Goal: Information Seeking & Learning: Check status

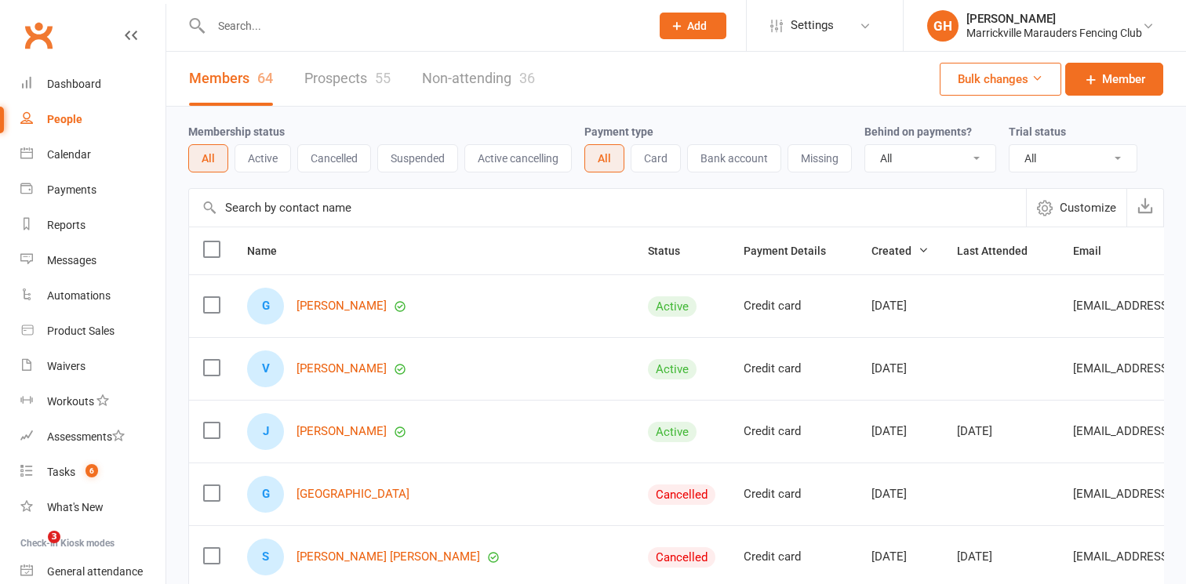
select select "100"
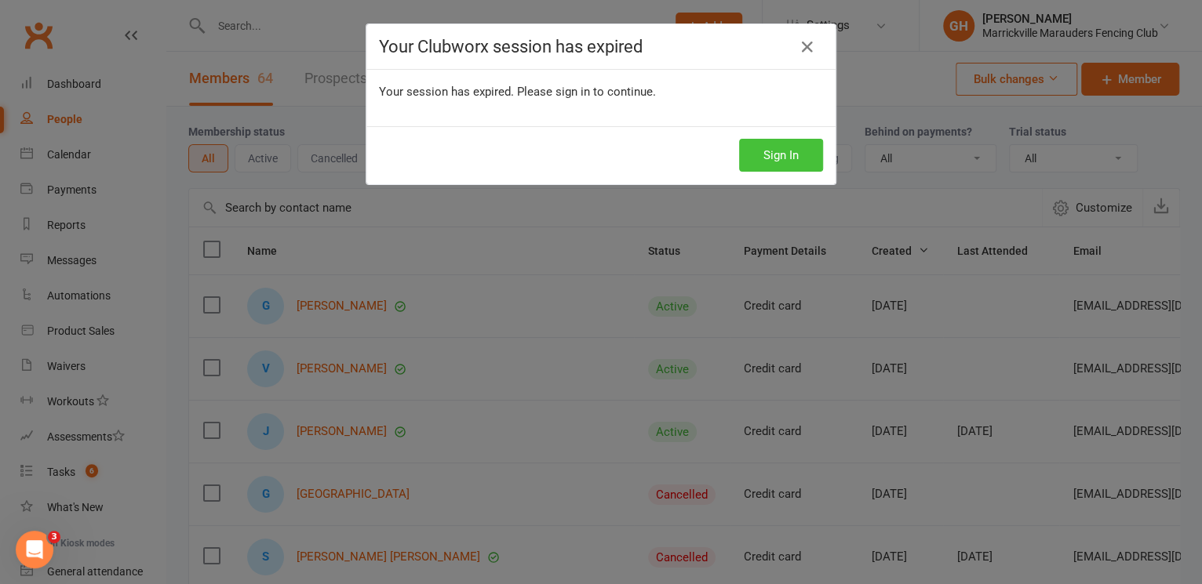
click at [798, 161] on button "Sign In" at bounding box center [781, 155] width 84 height 33
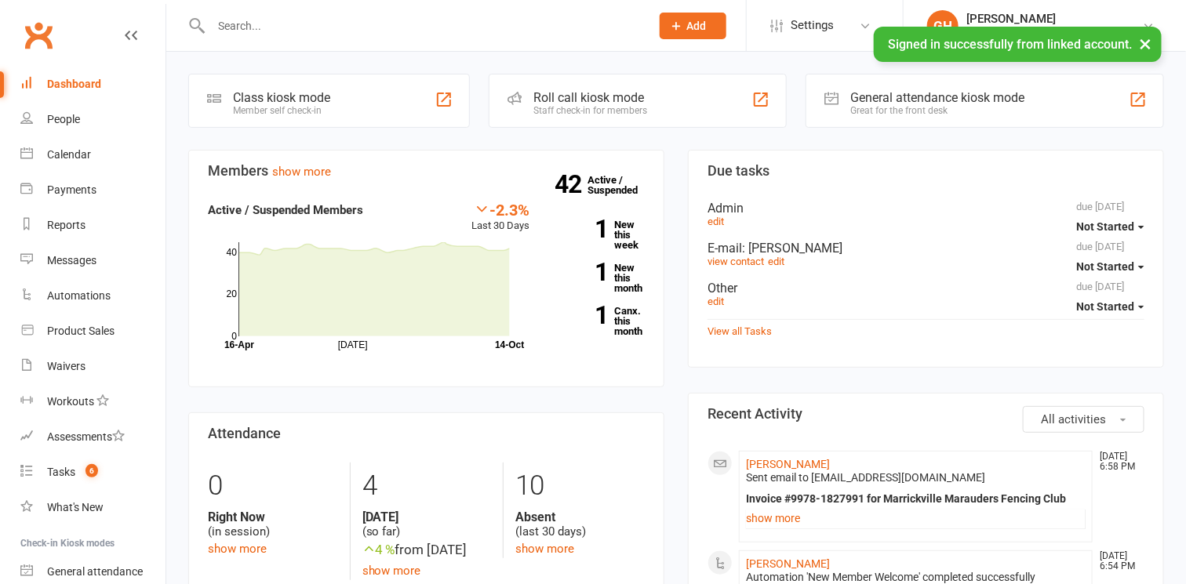
click at [462, 29] on input "text" at bounding box center [422, 26] width 433 height 22
type input "r"
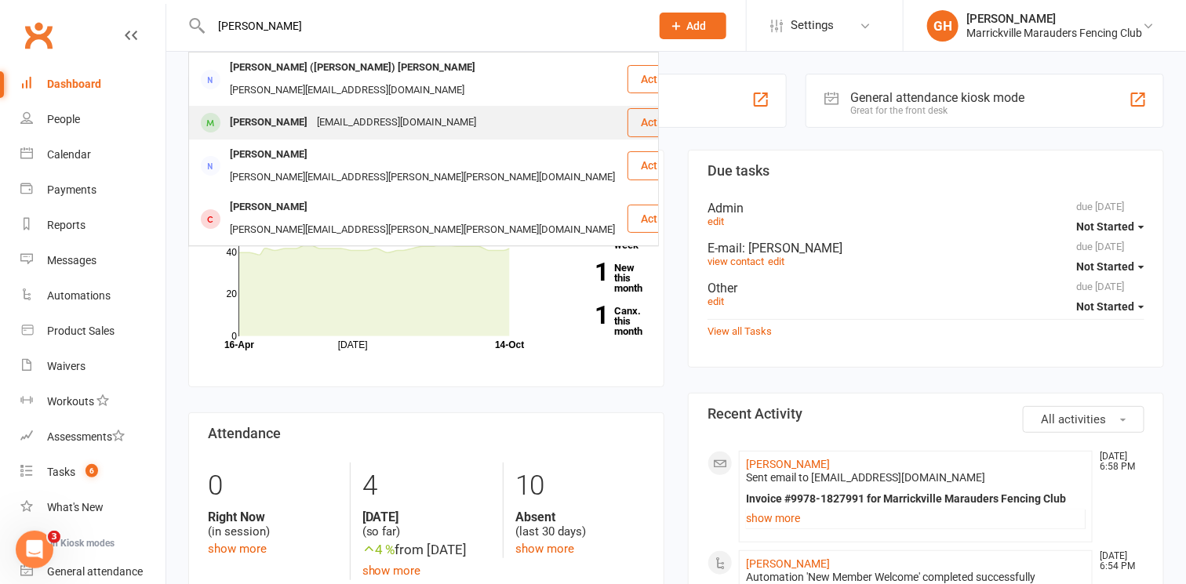
type input "[PERSON_NAME]"
click at [390, 111] on div "[EMAIL_ADDRESS][DOMAIN_NAME]" at bounding box center [396, 122] width 169 height 23
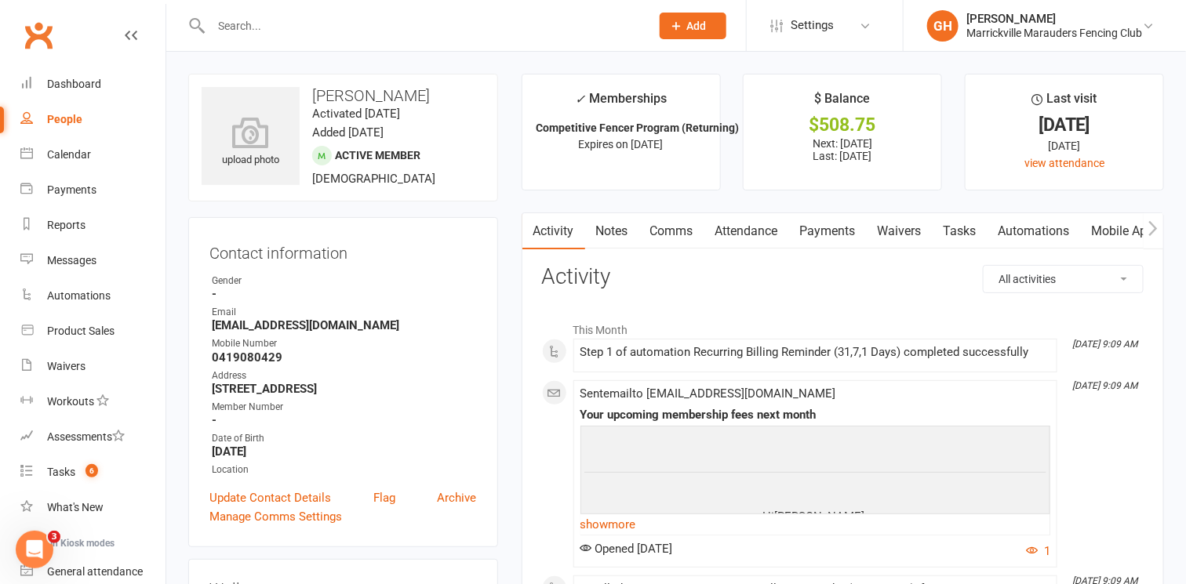
click at [824, 227] on link "Payments" at bounding box center [828, 231] width 78 height 36
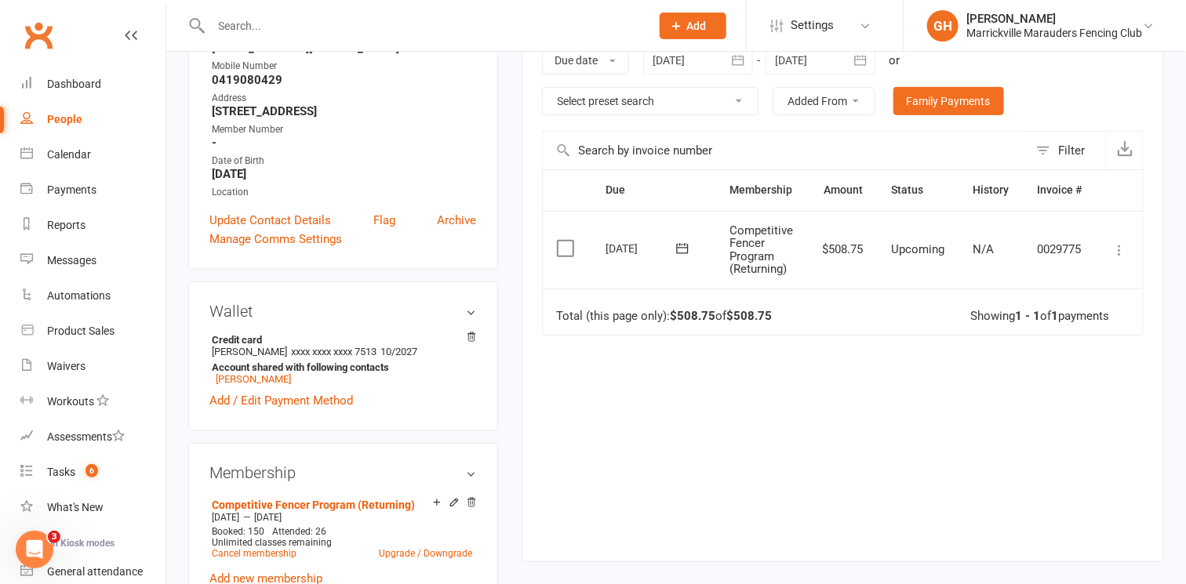
scroll to position [276, 0]
